Goal: Information Seeking & Learning: Learn about a topic

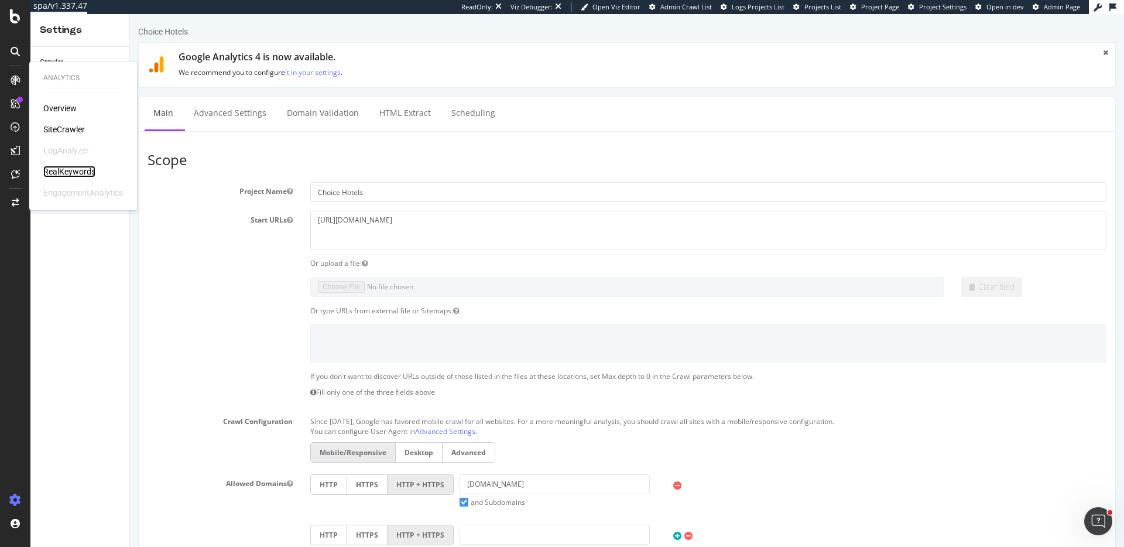
click at [77, 171] on div "RealKeywords" at bounding box center [69, 172] width 52 height 12
click at [72, 167] on div "RealKeywords" at bounding box center [69, 172] width 52 height 12
